Goal: Transaction & Acquisition: Book appointment/travel/reservation

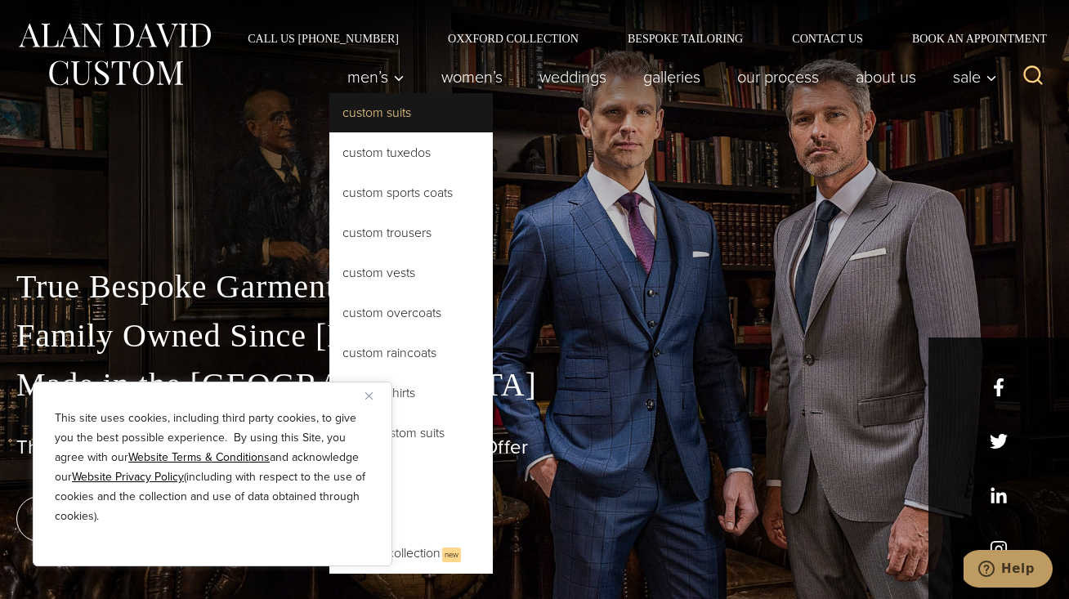
click at [380, 117] on link "Custom Suits" at bounding box center [411, 112] width 164 height 39
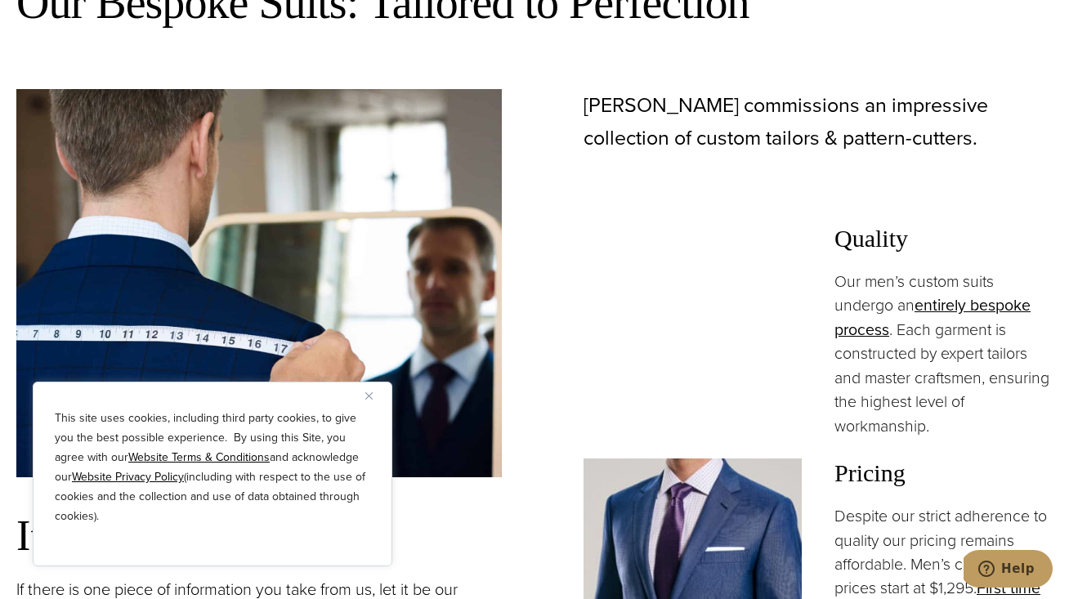
scroll to position [1116, 0]
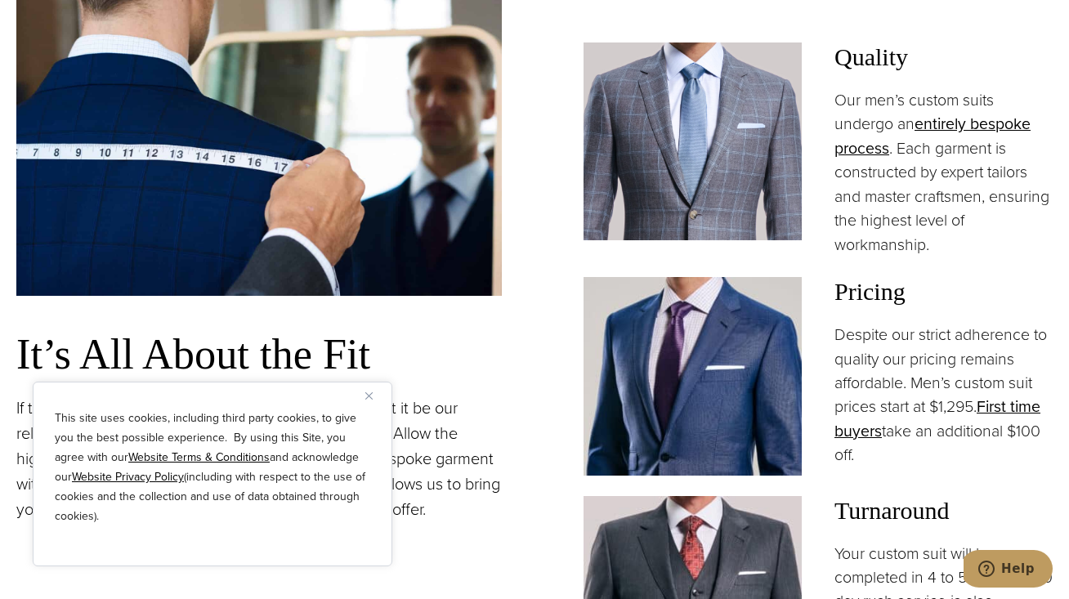
click at [366, 393] on img "Close" at bounding box center [368, 395] width 7 height 7
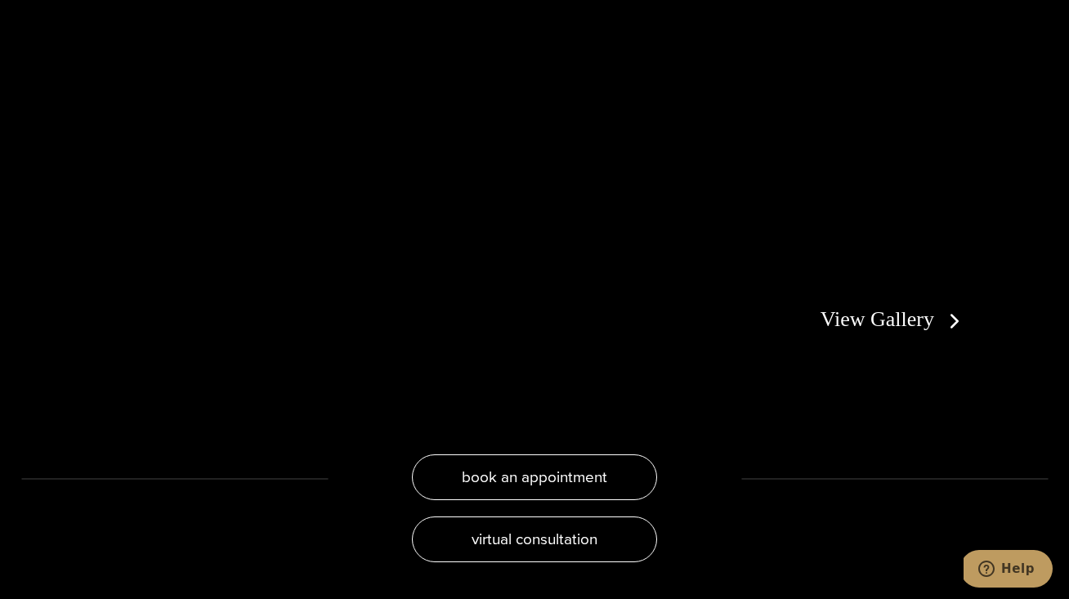
scroll to position [3110, 0]
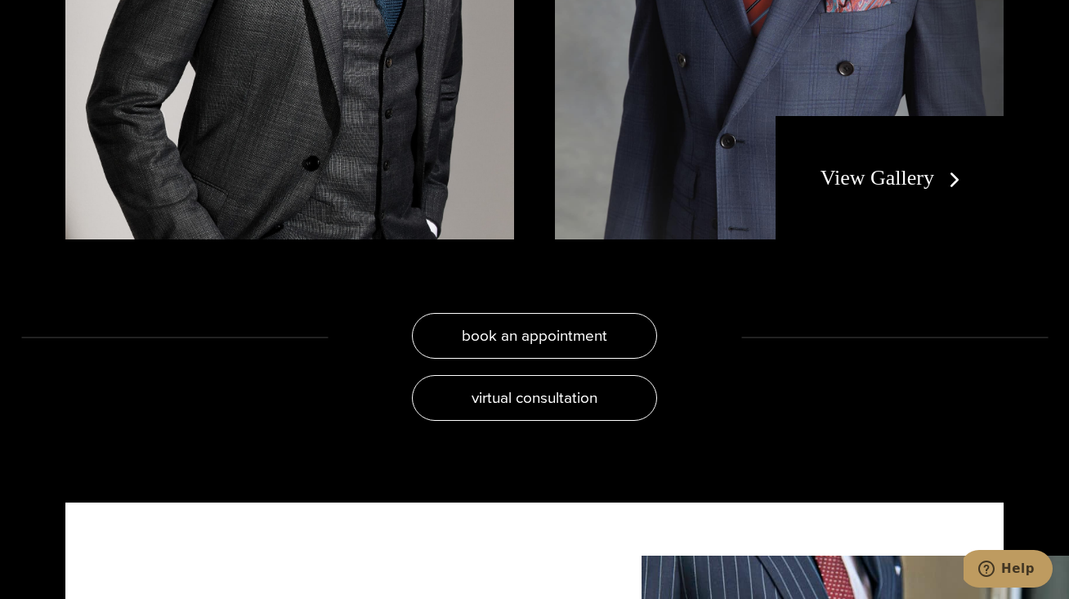
click at [901, 166] on link "View Gallery" at bounding box center [894, 178] width 146 height 24
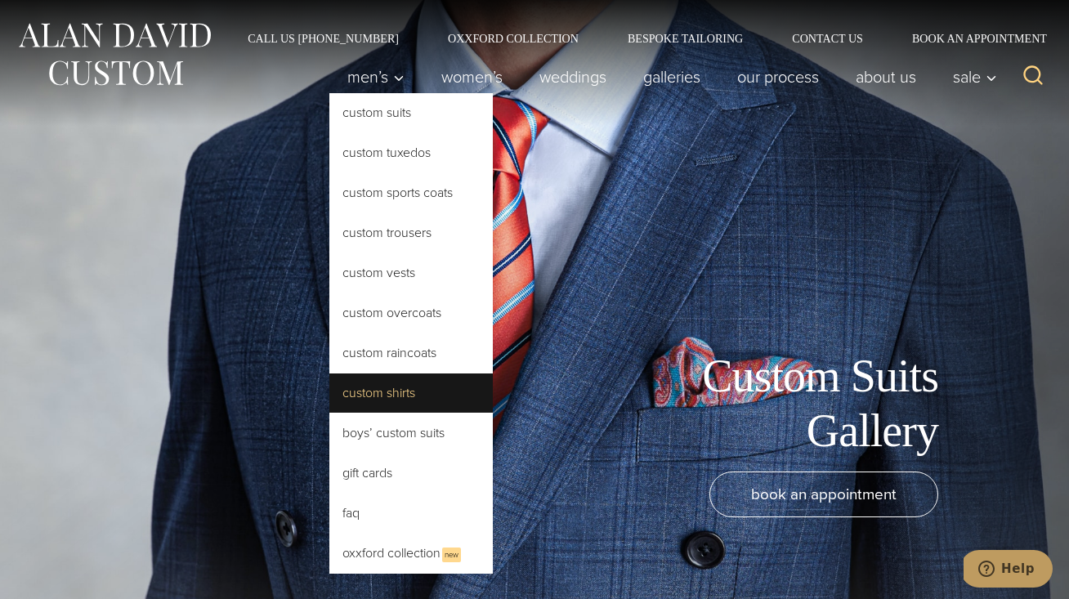
click at [419, 393] on link "Custom Shirts" at bounding box center [411, 393] width 164 height 39
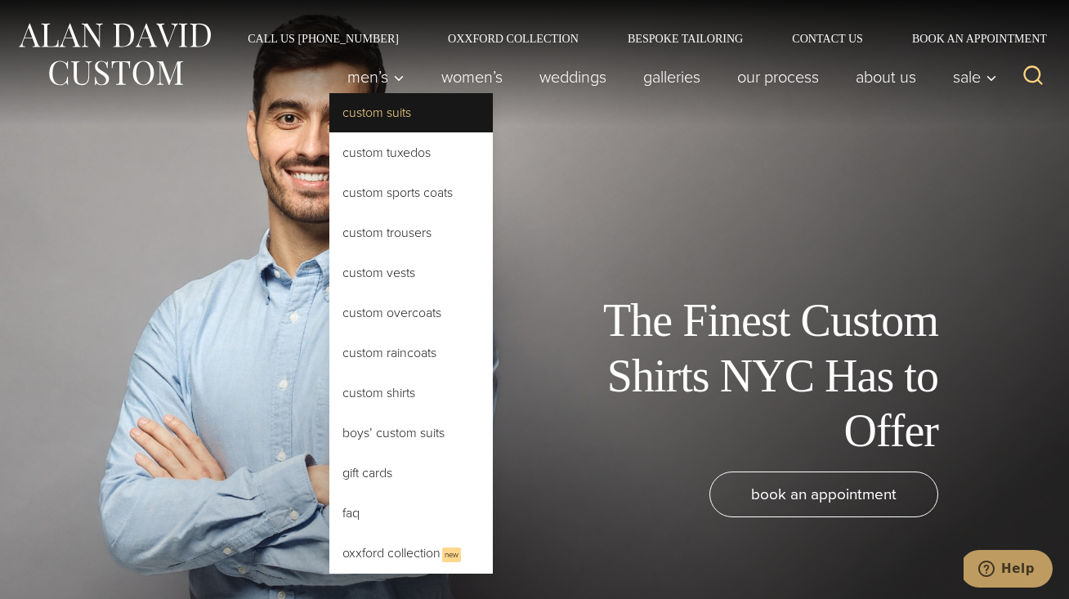
click at [361, 114] on link "Custom Suits" at bounding box center [411, 112] width 164 height 39
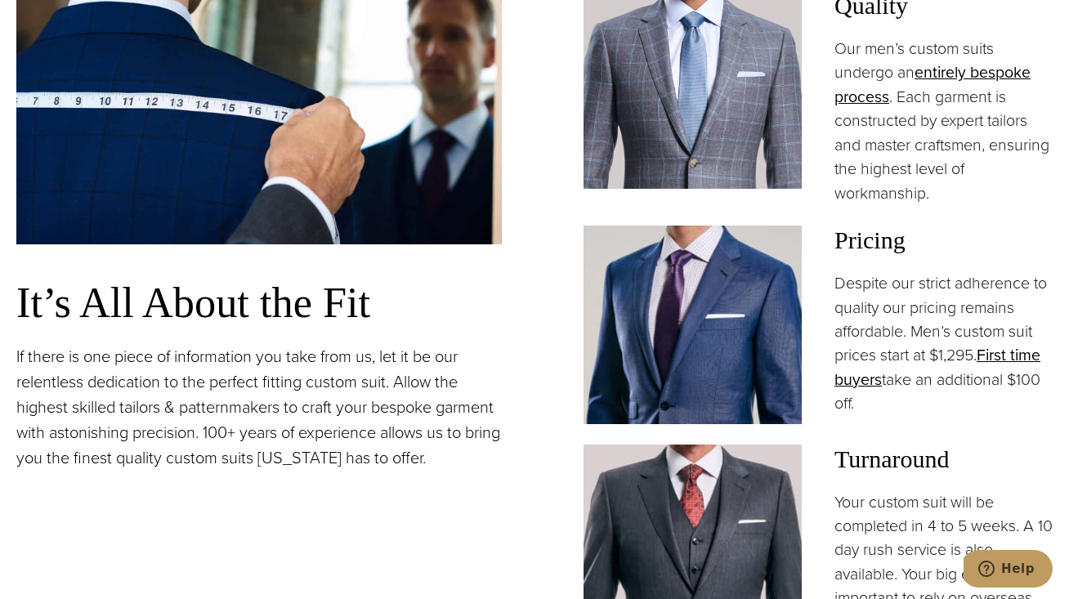
scroll to position [1383, 0]
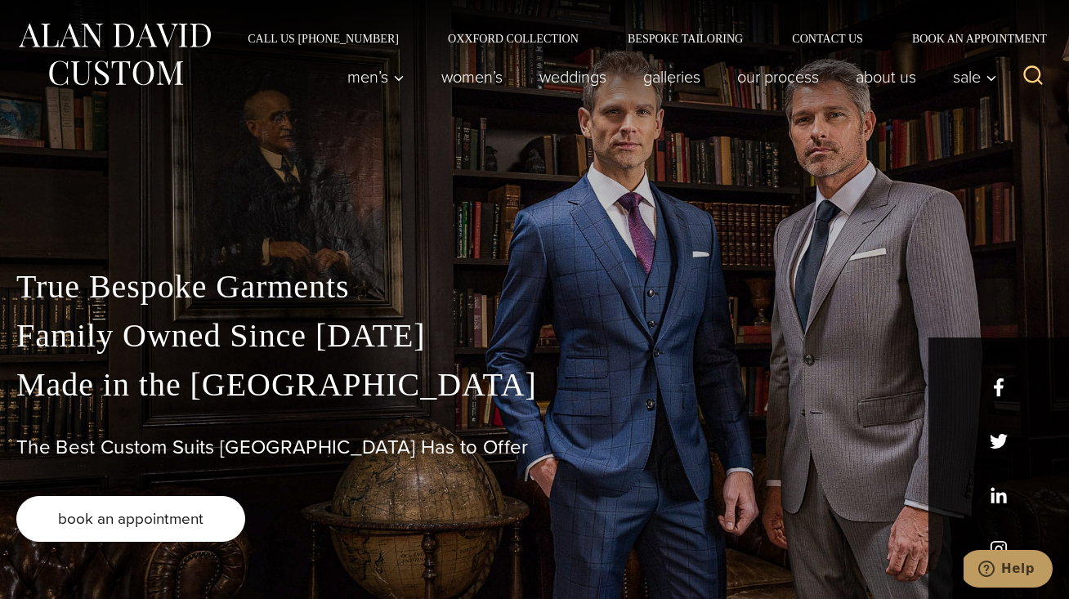
click at [149, 514] on span "book an appointment" at bounding box center [131, 519] width 146 height 24
